Goal: Transaction & Acquisition: Purchase product/service

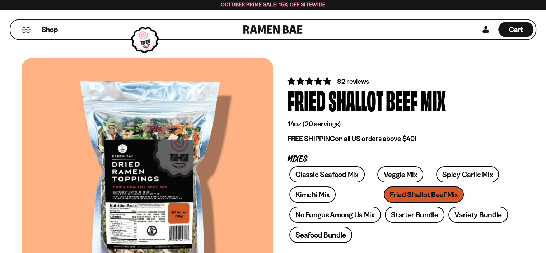
scroll to position [36, 0]
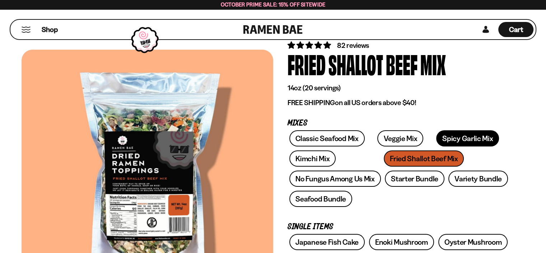
click at [453, 141] on link "Spicy Garlic Mix" at bounding box center [468, 138] width 63 height 16
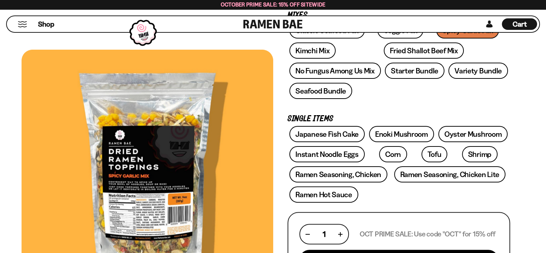
scroll to position [108, 0]
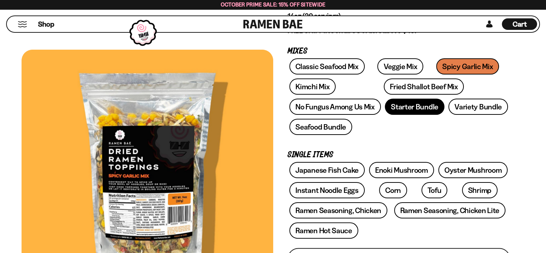
click at [406, 110] on link "Starter Bundle" at bounding box center [415, 106] width 60 height 16
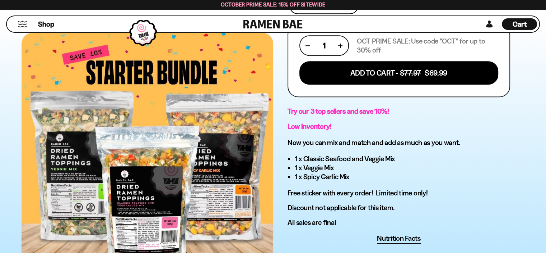
scroll to position [359, 0]
